Goal: Task Accomplishment & Management: Use online tool/utility

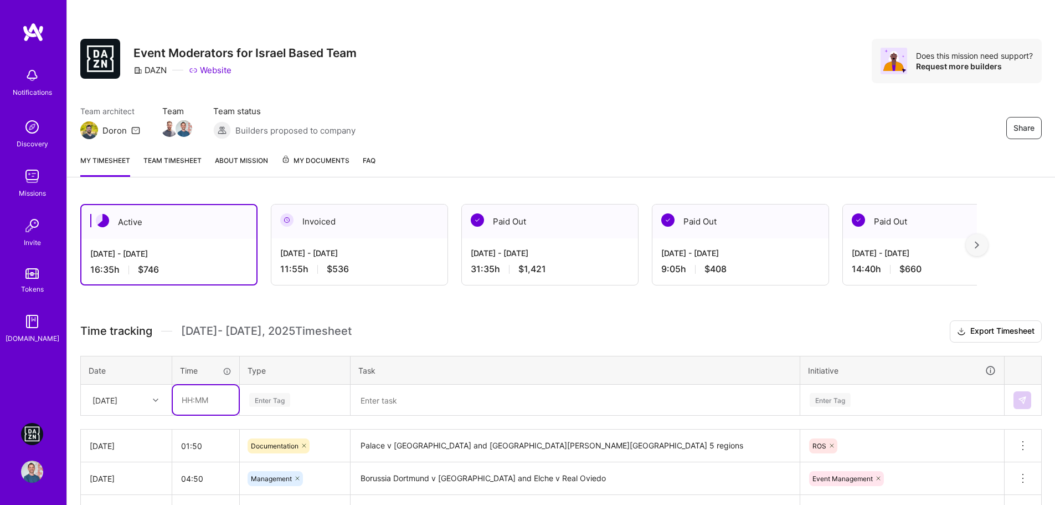
click at [227, 398] on input "text" at bounding box center [206, 399] width 66 height 29
type input "05:05"
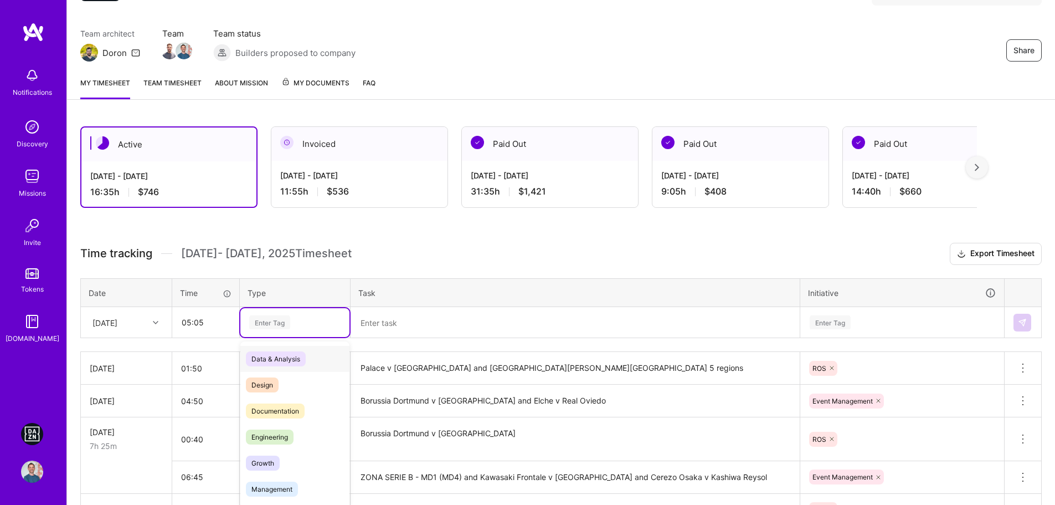
scroll to position [85, 0]
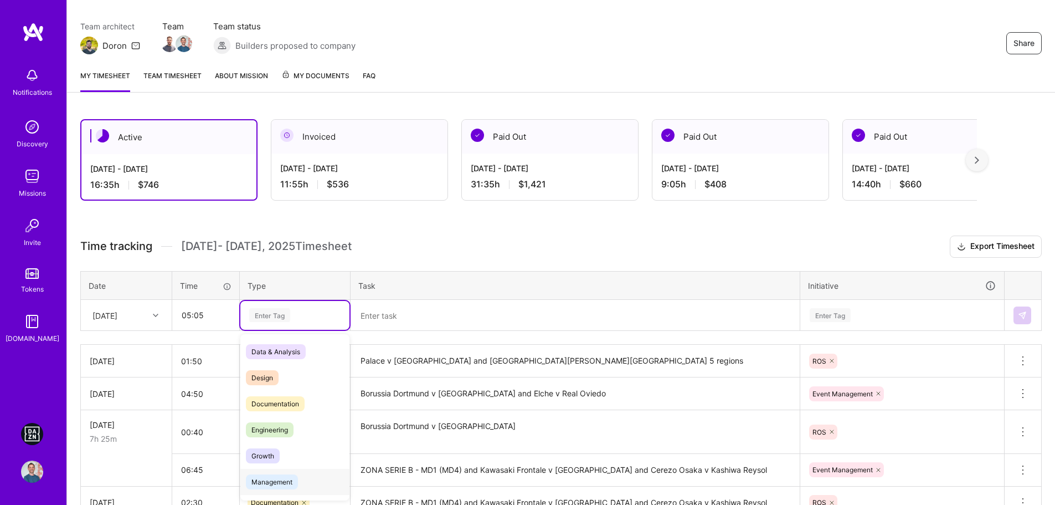
click at [275, 476] on span "Management" at bounding box center [272, 481] width 52 height 15
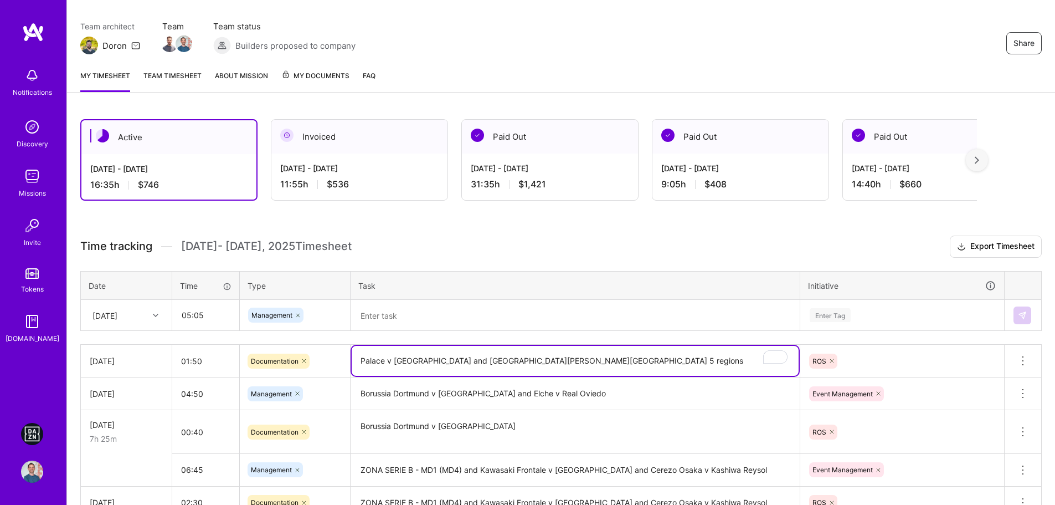
drag, startPoint x: 362, startPoint y: 359, endPoint x: 427, endPoint y: 361, distance: 65.4
click at [427, 361] on textarea "Palace v [GEOGRAPHIC_DATA] and [GEOGRAPHIC_DATA][PERSON_NAME][GEOGRAPHIC_DATA] …" at bounding box center [575, 361] width 447 height 30
click at [425, 317] on textarea at bounding box center [575, 315] width 447 height 29
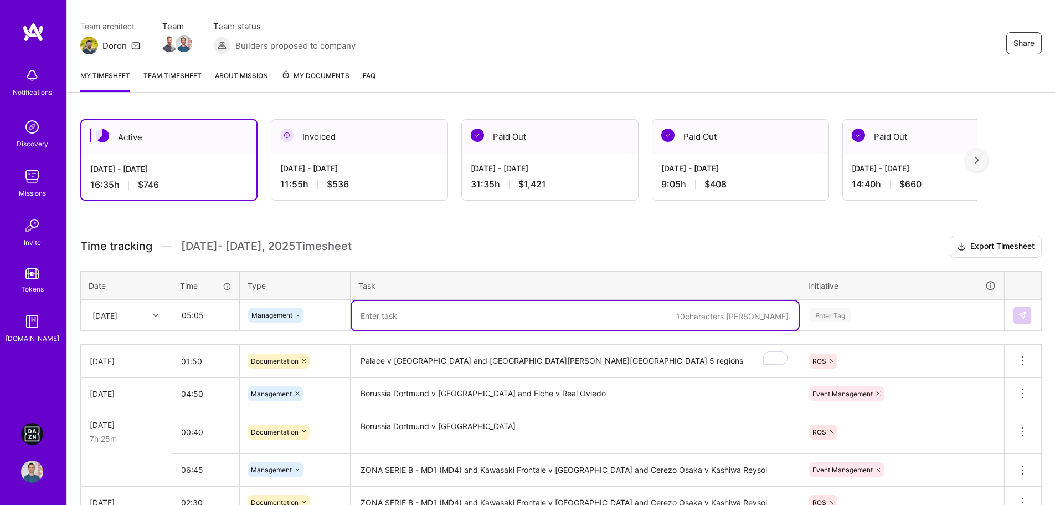
paste textarea "Palace v [GEOGRAPHIC_DATA]"
type textarea "Palace v [GEOGRAPHIC_DATA] a"
